Goal: Task Accomplishment & Management: Use online tool/utility

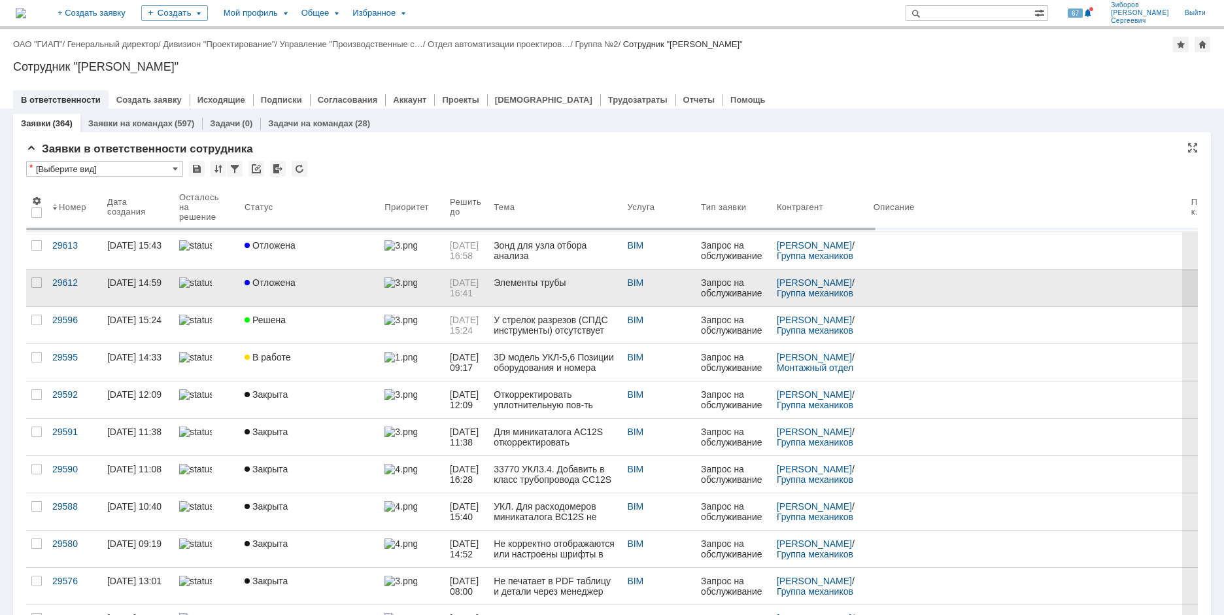
click at [285, 282] on span "Отложена" at bounding box center [270, 282] width 51 height 10
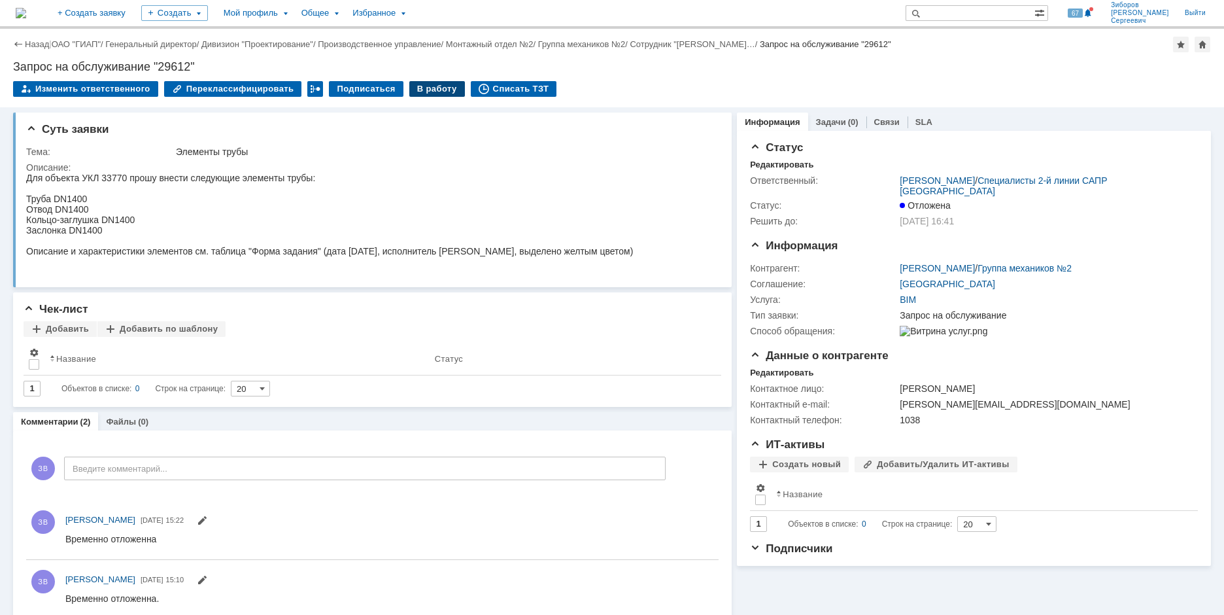
click at [428, 92] on div "В работу" at bounding box center [437, 89] width 56 height 16
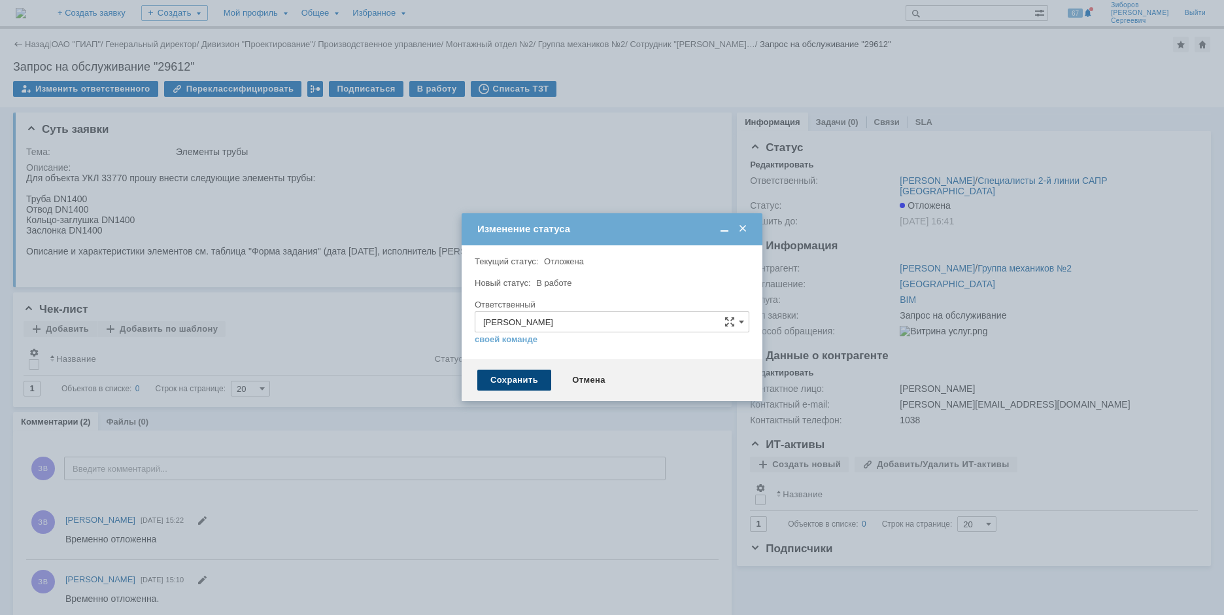
click at [531, 383] on div "Сохранить" at bounding box center [514, 380] width 74 height 21
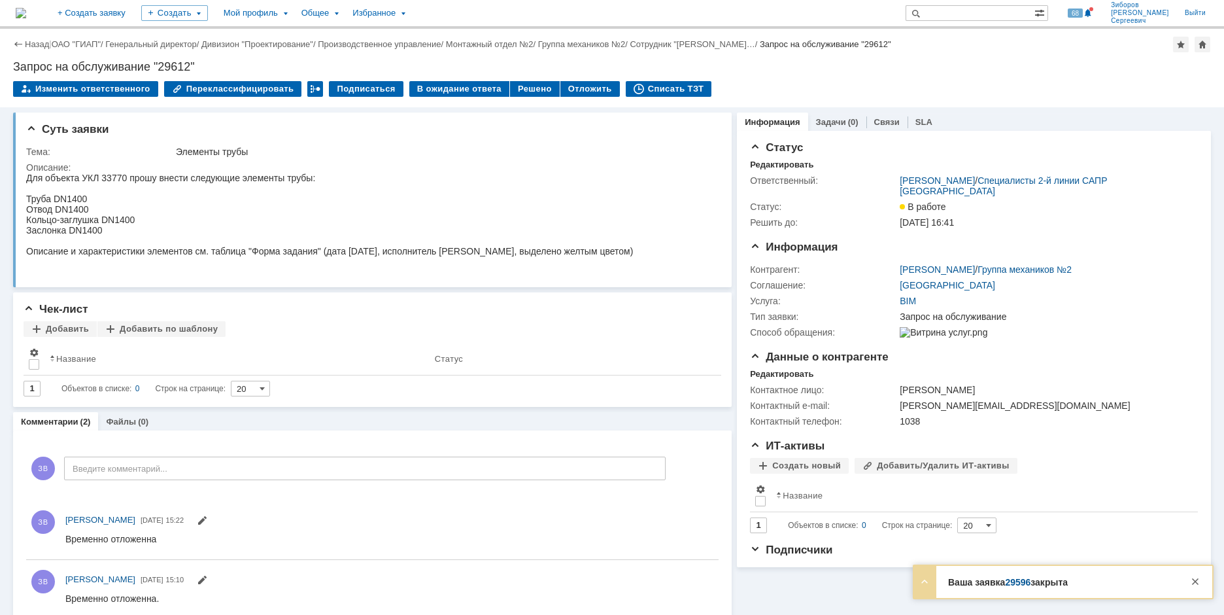
click at [26, 14] on img at bounding box center [21, 13] width 10 height 10
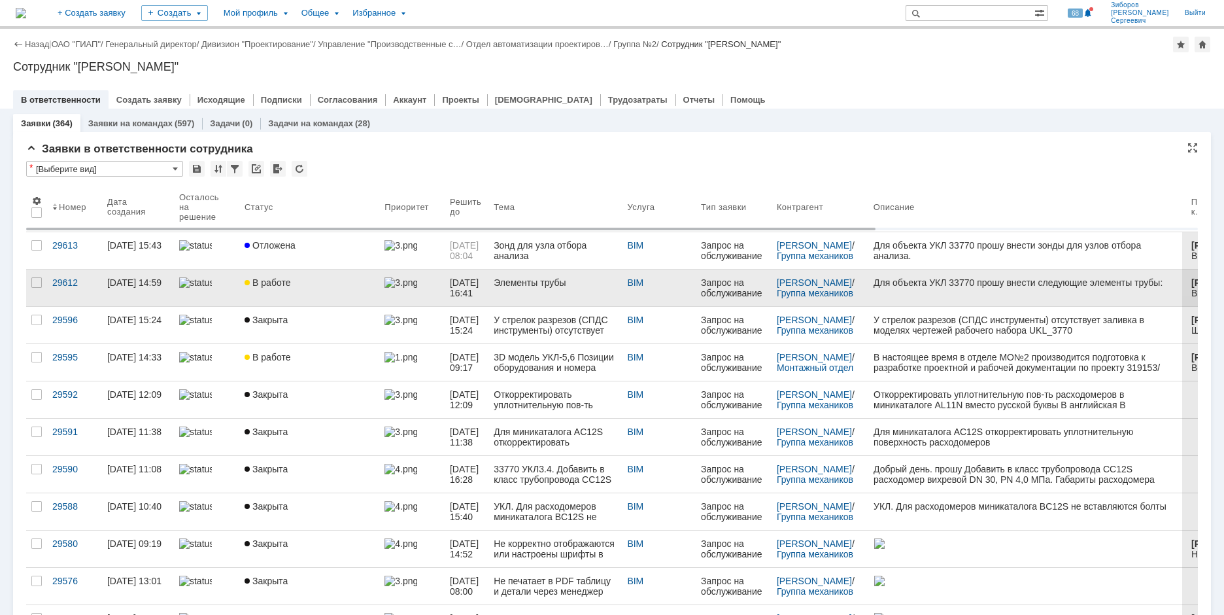
click at [305, 292] on link "В работе" at bounding box center [309, 287] width 140 height 37
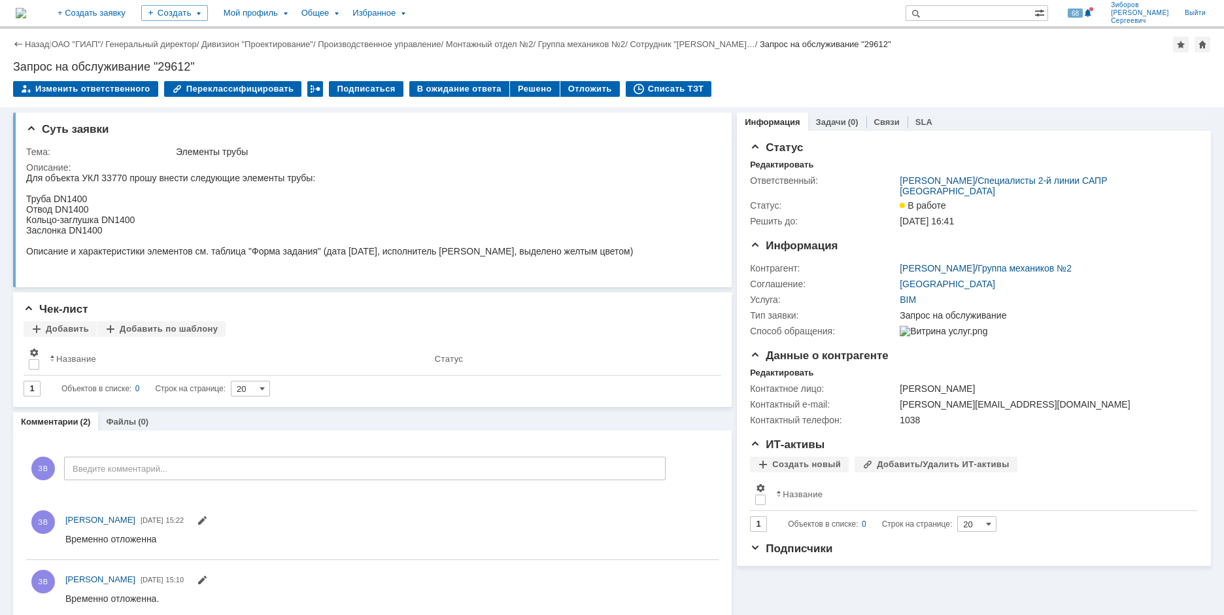
click at [26, 13] on img at bounding box center [21, 13] width 10 height 10
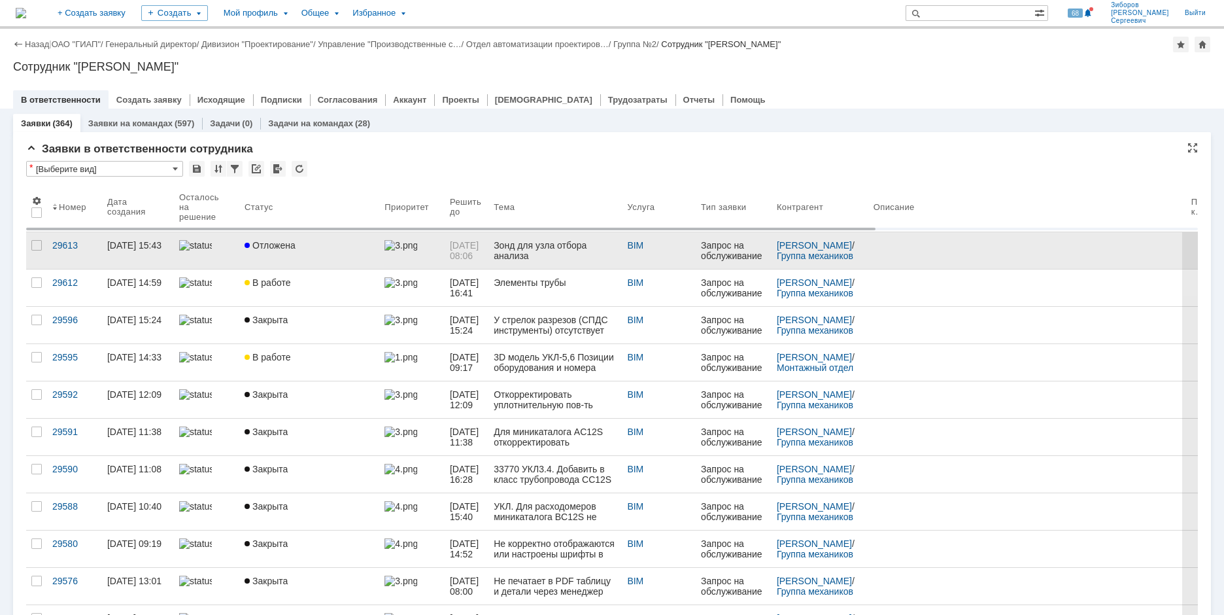
click at [286, 245] on span "Отложена" at bounding box center [270, 245] width 51 height 10
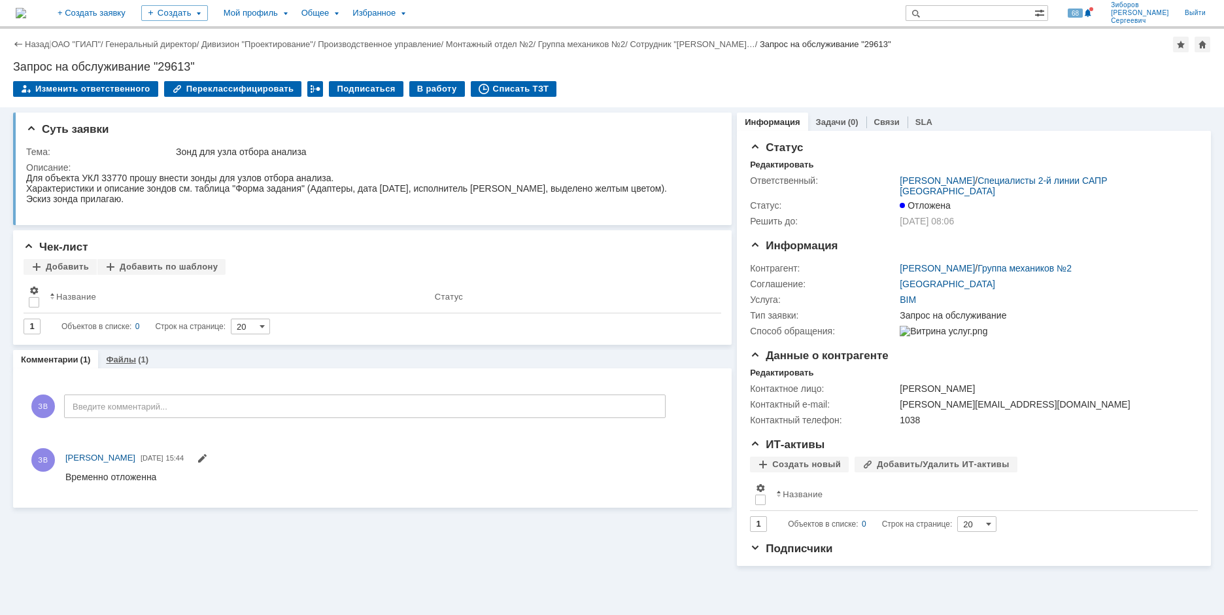
click at [124, 356] on link "Файлы" at bounding box center [121, 359] width 30 height 10
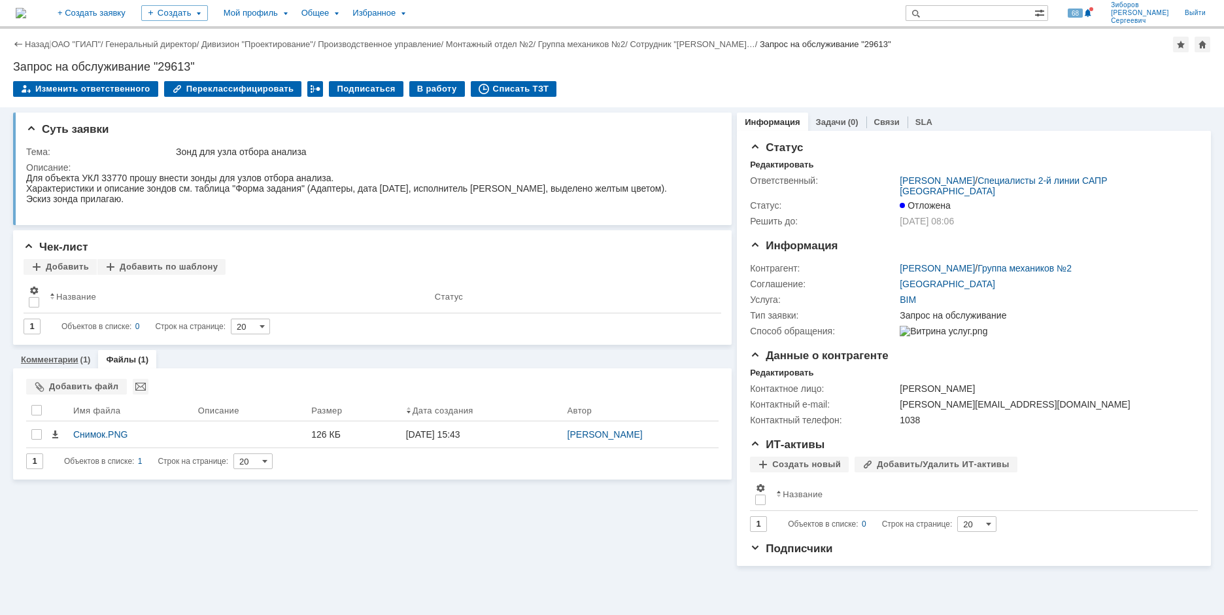
click at [46, 356] on link "Комментарии" at bounding box center [50, 359] width 58 height 10
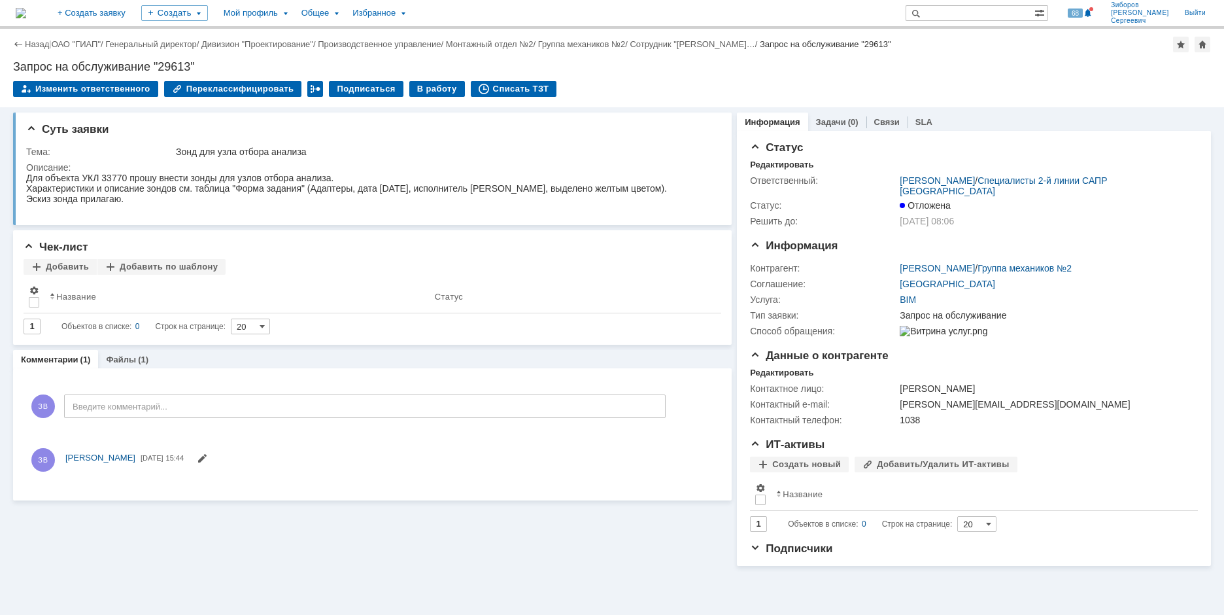
click at [26, 12] on img at bounding box center [21, 13] width 10 height 10
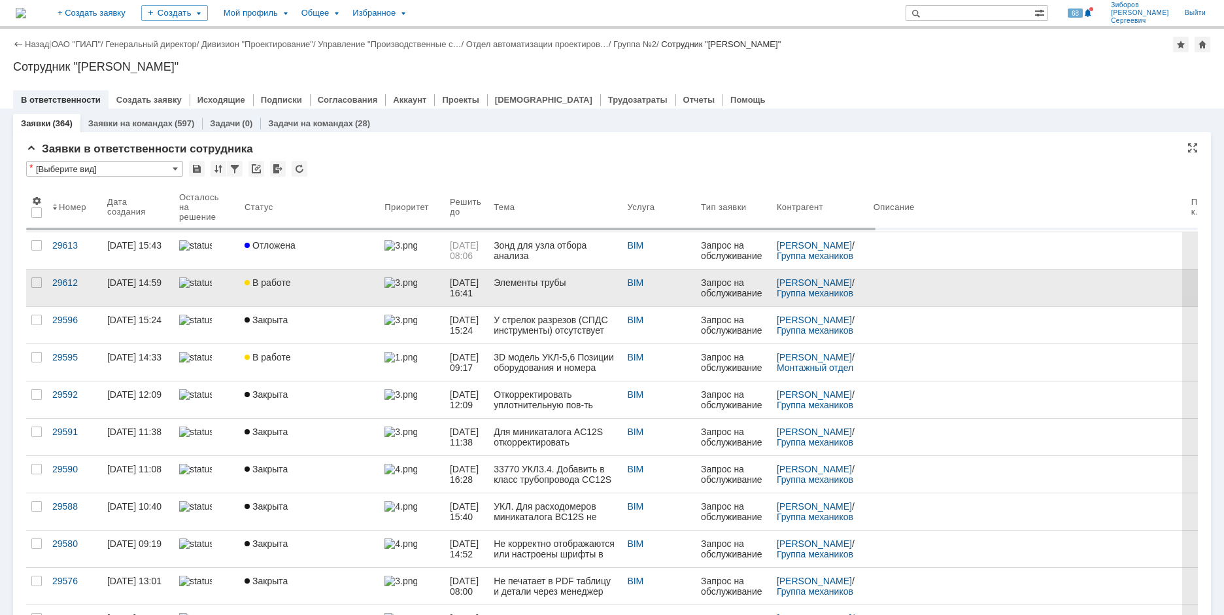
click at [299, 294] on link "В работе" at bounding box center [309, 287] width 140 height 37
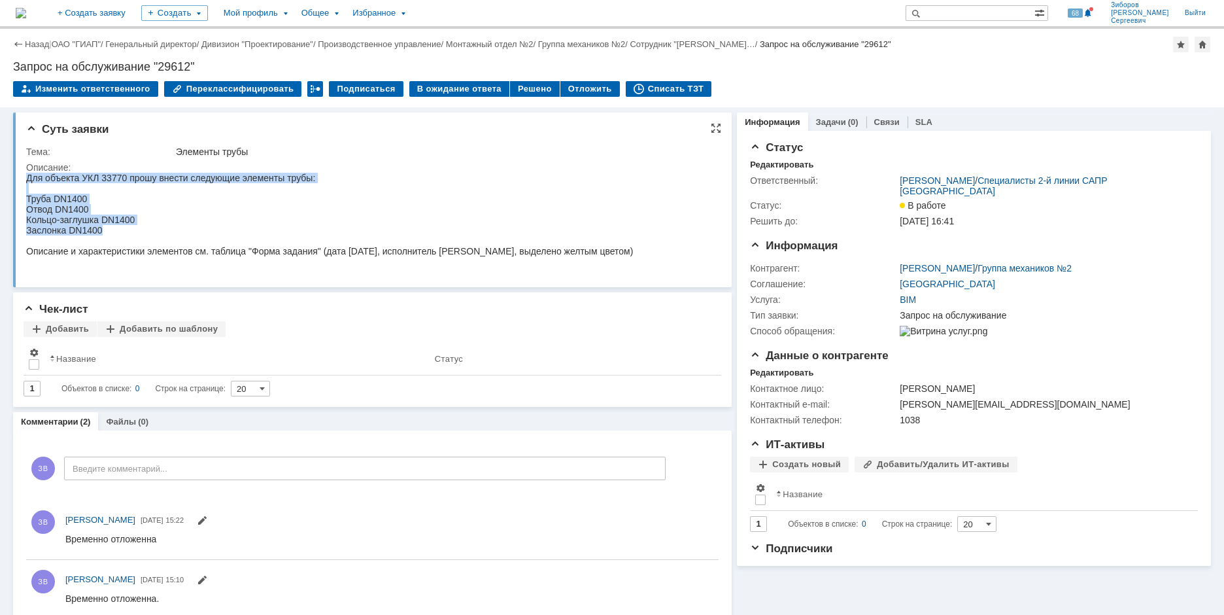
drag, startPoint x: 33, startPoint y: 177, endPoint x: 122, endPoint y: 236, distance: 107.6
click at [122, 236] on body "Для объекта УКЛ 33770 прошу внести следующие элементы трубы: Труба DN1400 Отвод…" at bounding box center [329, 215] width 607 height 84
click at [60, 215] on div "Отвод DN1400" at bounding box center [329, 209] width 607 height 10
drag, startPoint x: 26, startPoint y: 199, endPoint x: 129, endPoint y: 239, distance: 110.5
click at [129, 239] on body "Для объекта УКЛ 33770 прошу внести следующие элементы трубы: Труба DN1400 Отвод…" at bounding box center [329, 215] width 607 height 84
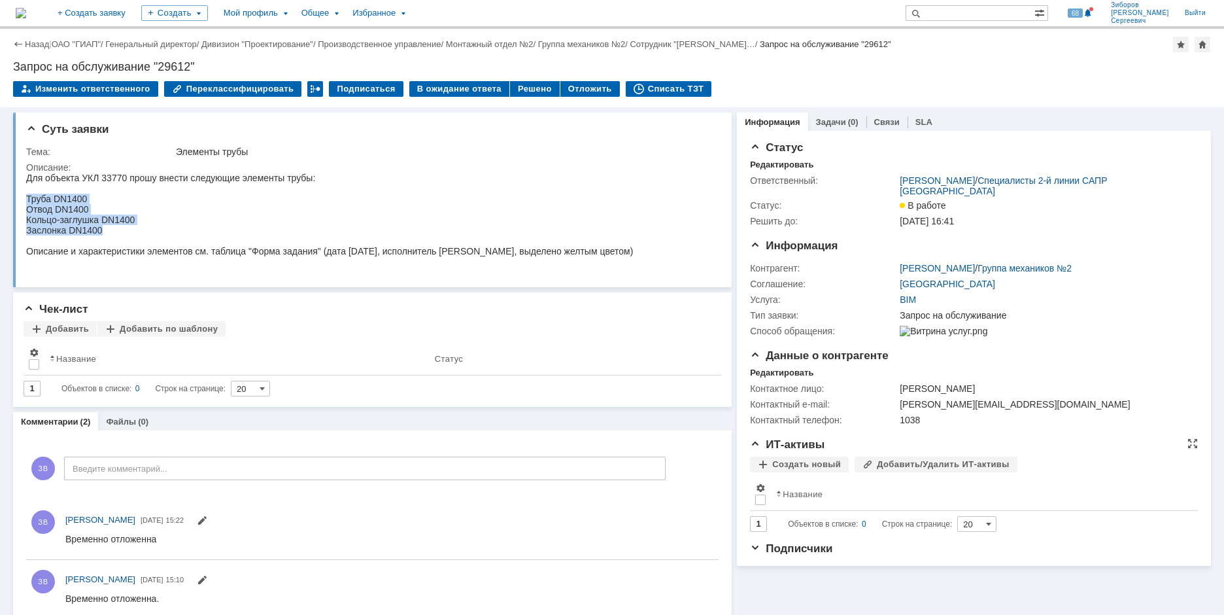
copy body "Труба DN1400 Отвод DN1400 Кольцо-заглушка DN1400 Заслонка DN1400"
drag, startPoint x: 162, startPoint y: 63, endPoint x: 194, endPoint y: 69, distance: 33.1
click at [194, 69] on div "Запрос на обслуживание "29612"" at bounding box center [612, 66] width 1198 height 13
copy div "29612""
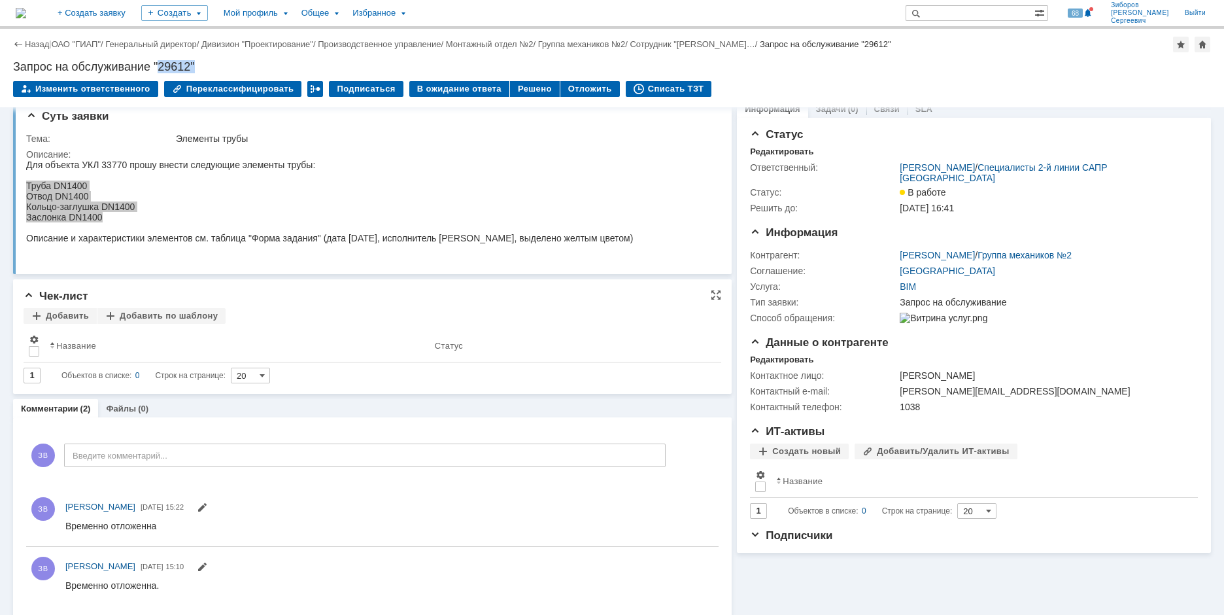
scroll to position [20, 0]
